Goal: Navigation & Orientation: Find specific page/section

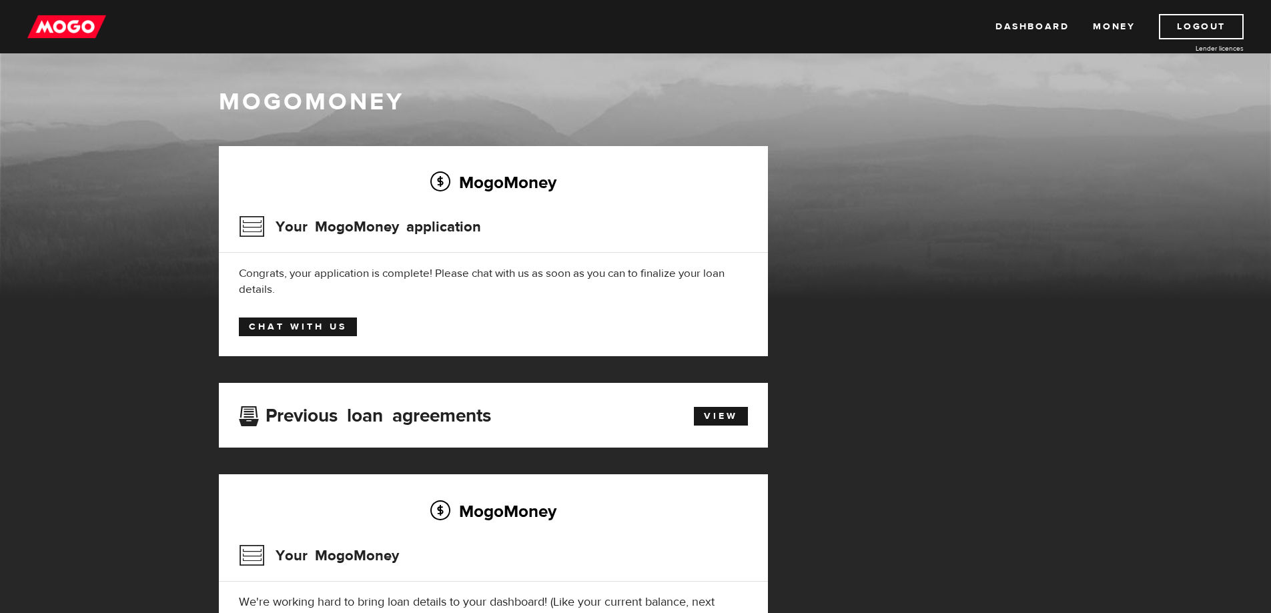
click at [312, 322] on link "Chat with us" at bounding box center [298, 327] width 118 height 19
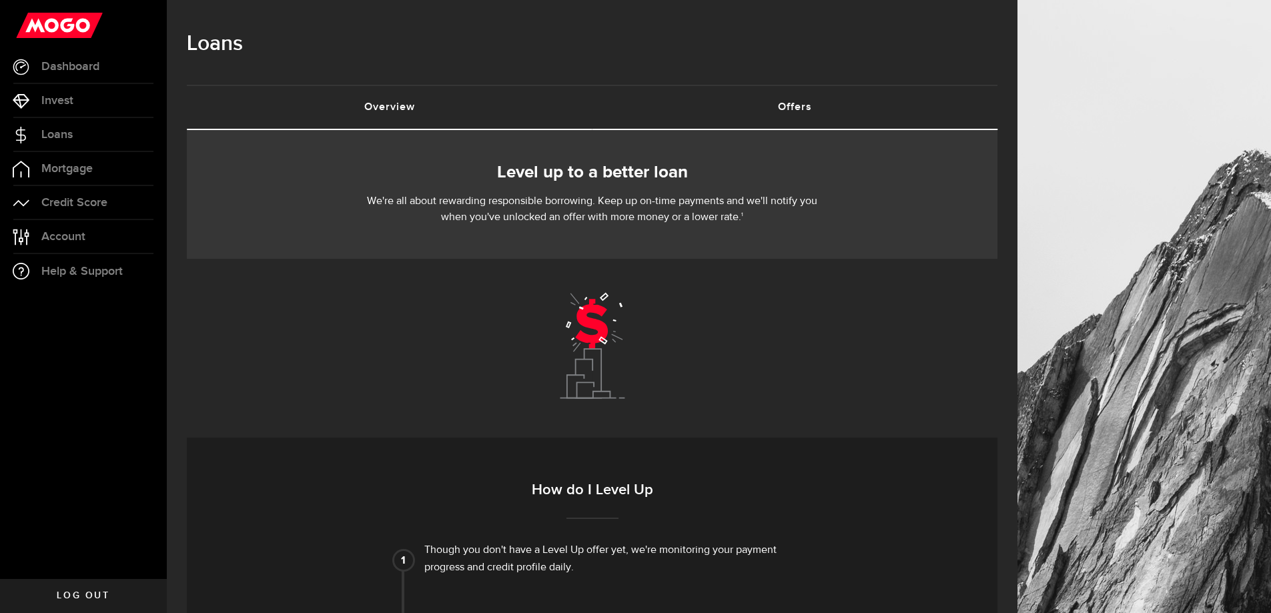
click at [397, 109] on link "Overview (requires attention)" at bounding box center [390, 107] width 406 height 43
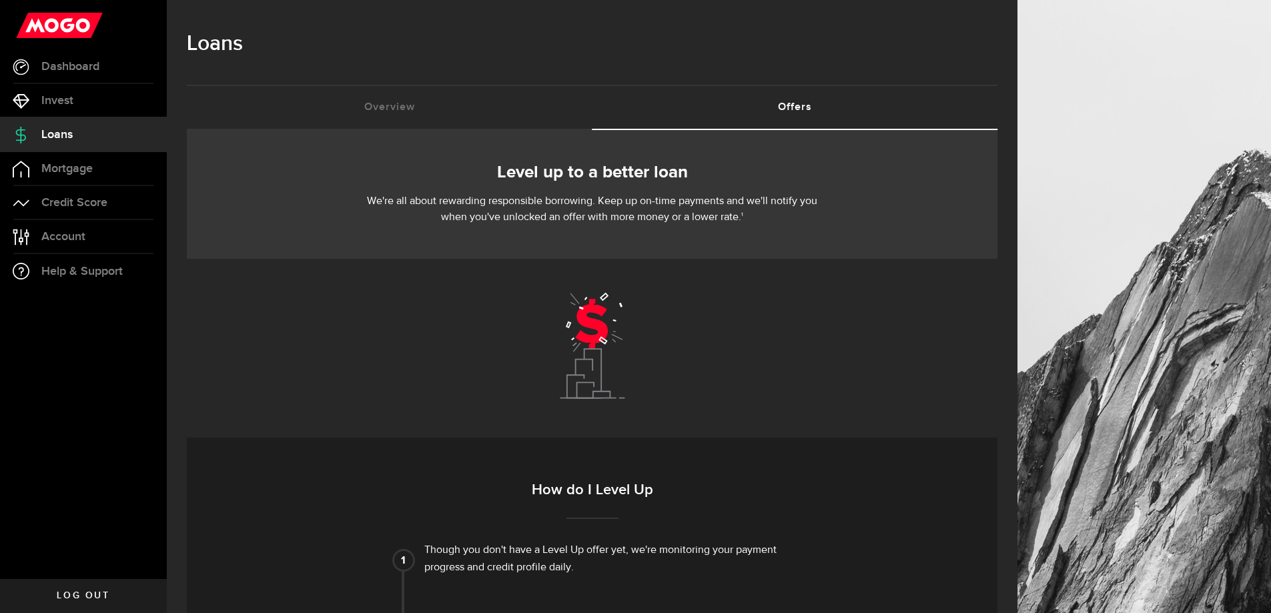
click at [801, 107] on link "Offers (requires attention)" at bounding box center [795, 107] width 406 height 43
drag, startPoint x: 604, startPoint y: 131, endPoint x: 598, endPoint y: 77, distance: 54.4
click at [598, 77] on div "Loans" at bounding box center [592, 51] width 811 height 68
click at [68, 236] on span "Account" at bounding box center [63, 237] width 44 height 12
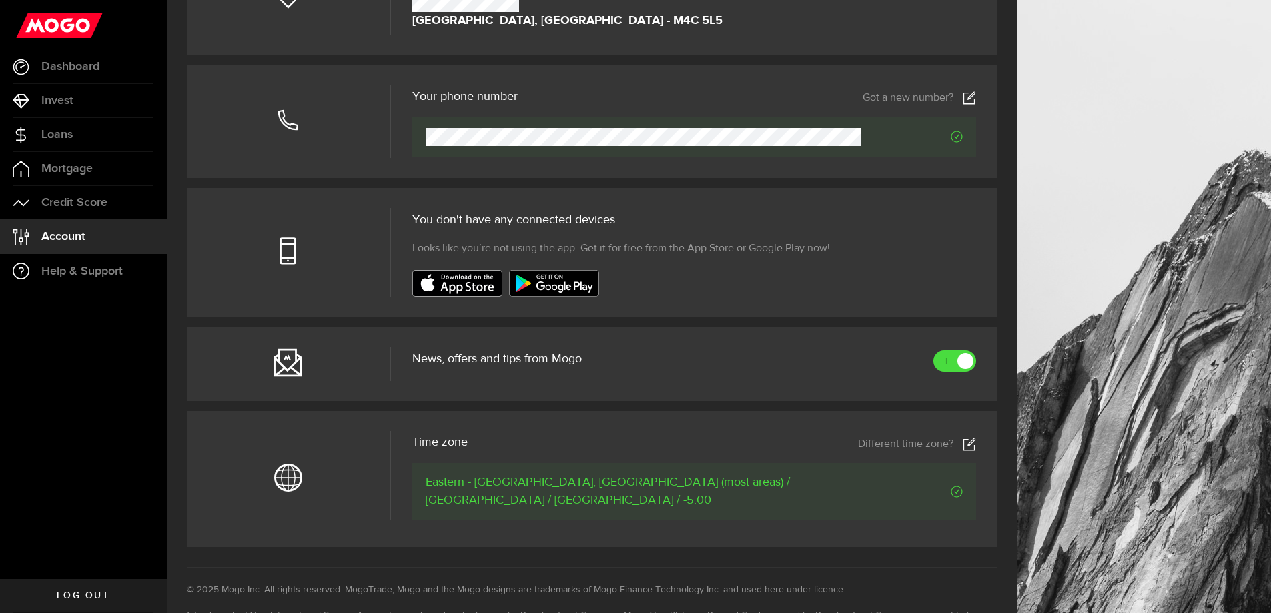
scroll to position [400, 0]
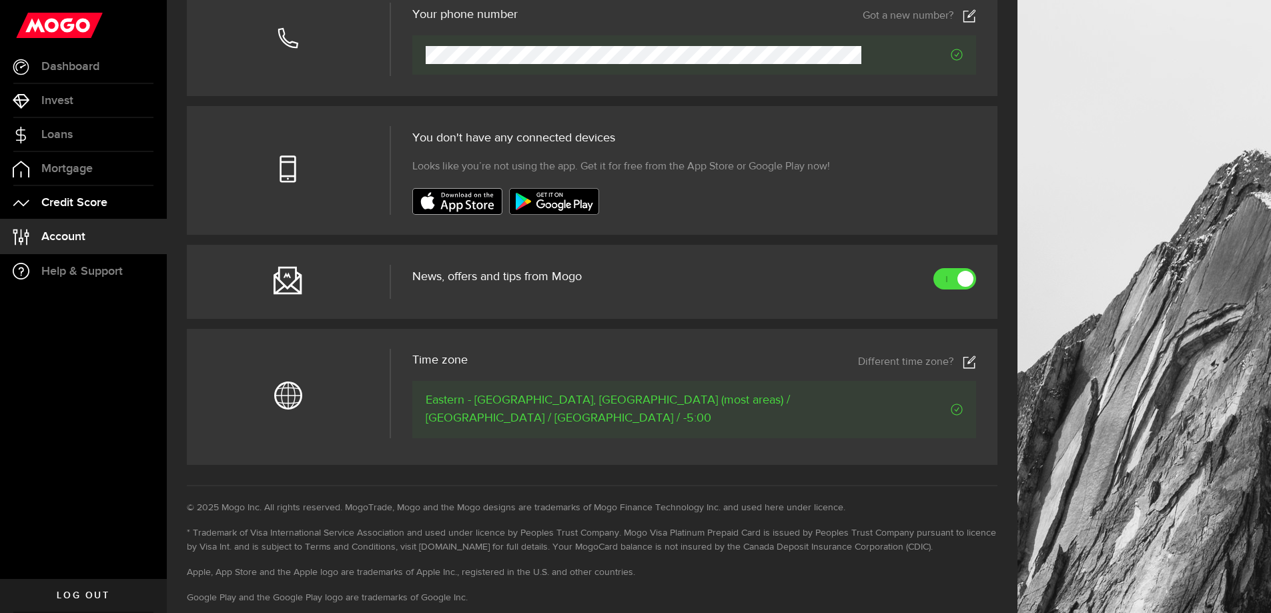
click at [71, 204] on span "Credit Score" at bounding box center [74, 203] width 66 height 12
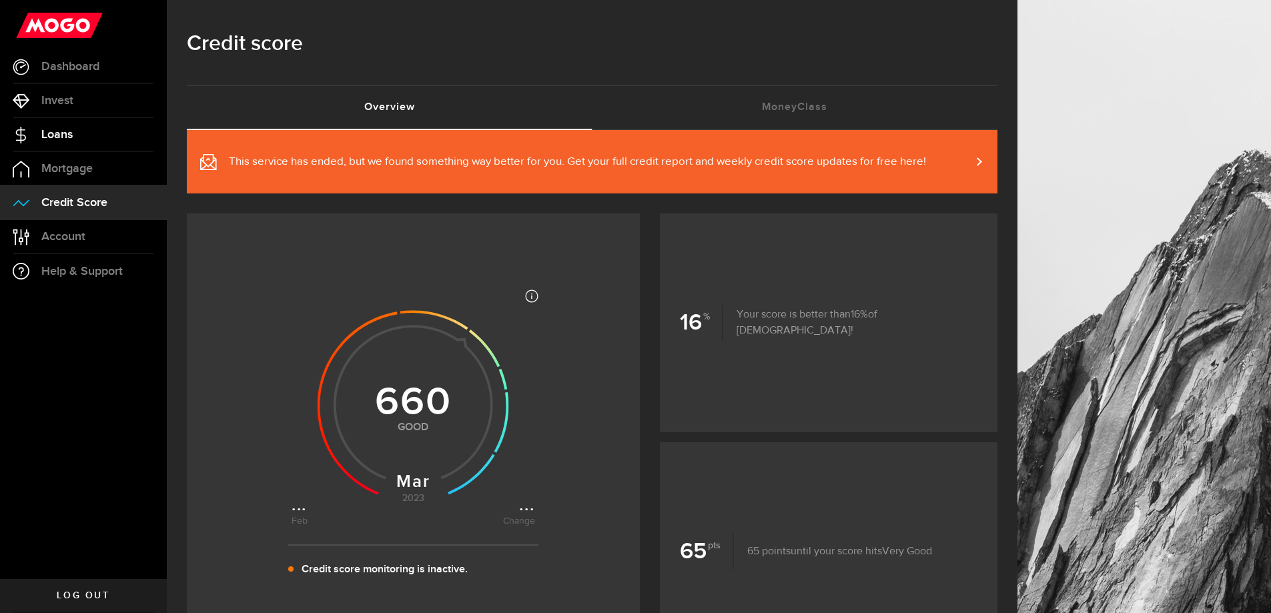
click at [69, 135] on span "Loans" at bounding box center [56, 135] width 31 height 12
